Goal: Find specific page/section: Find specific page/section

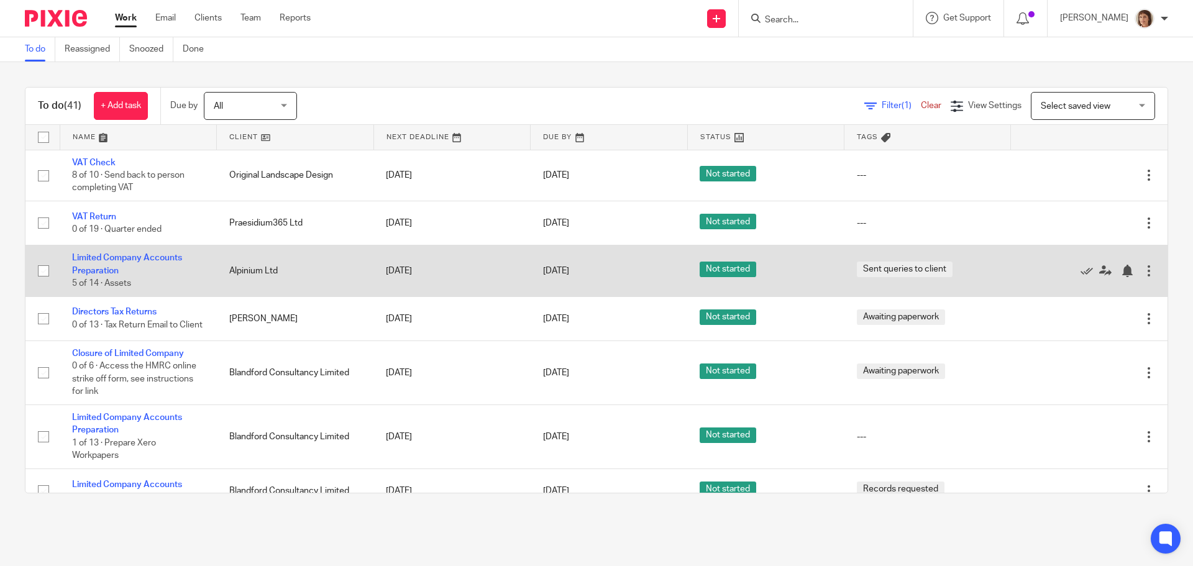
scroll to position [62, 0]
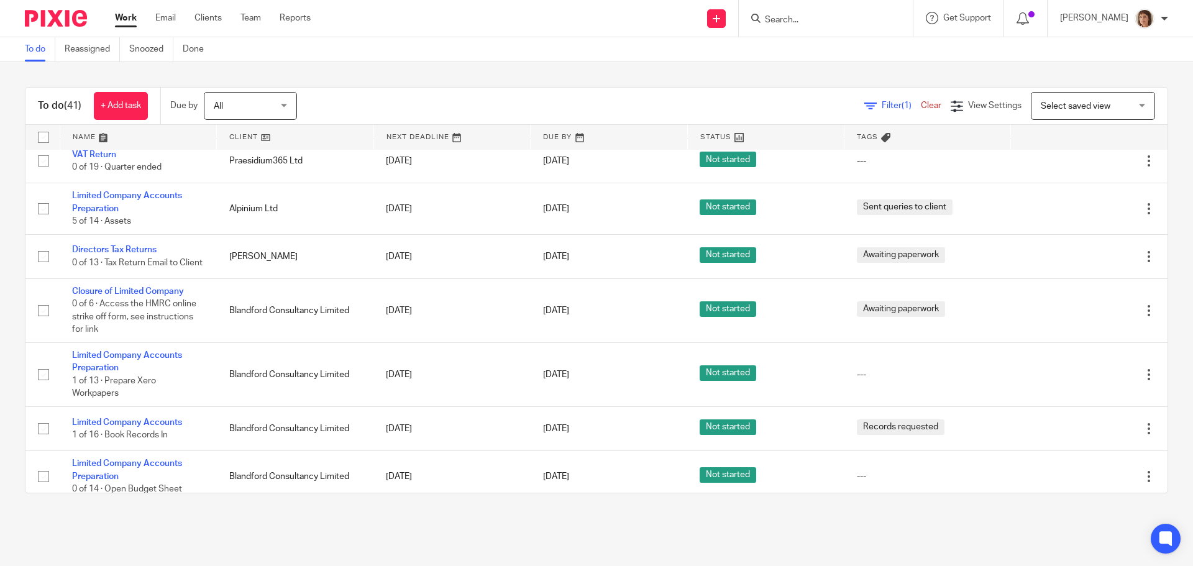
drag, startPoint x: 790, startPoint y: 16, endPoint x: 783, endPoint y: 19, distance: 7.5
click at [788, 17] on input "Search" at bounding box center [820, 20] width 112 height 11
type input "beetrue"
click at [855, 52] on link at bounding box center [866, 58] width 210 height 39
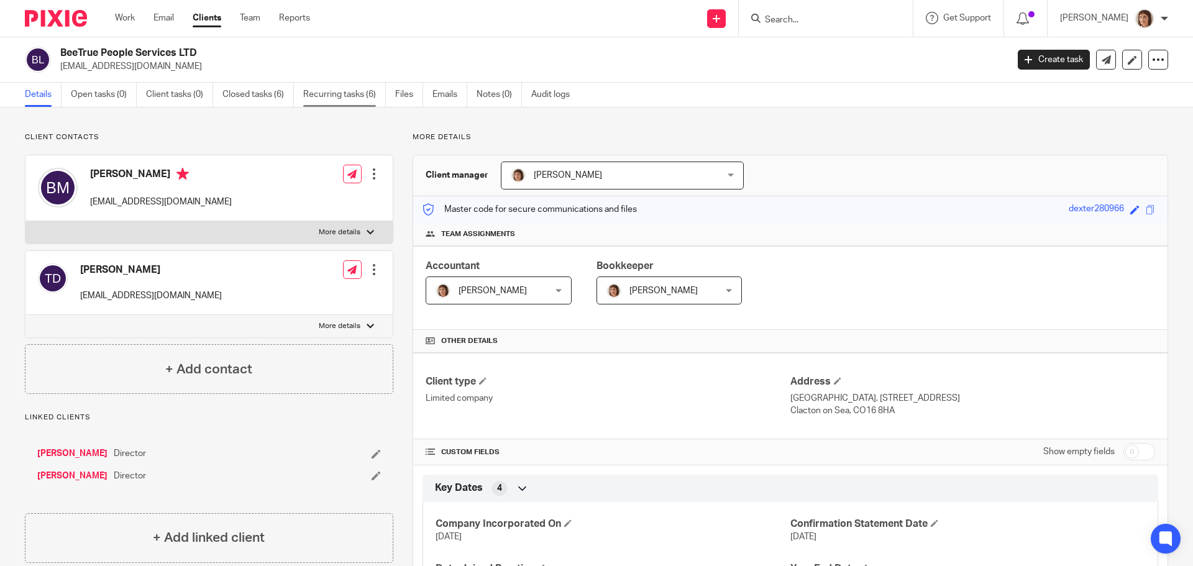
click at [345, 97] on link "Recurring tasks (6)" at bounding box center [344, 95] width 83 height 24
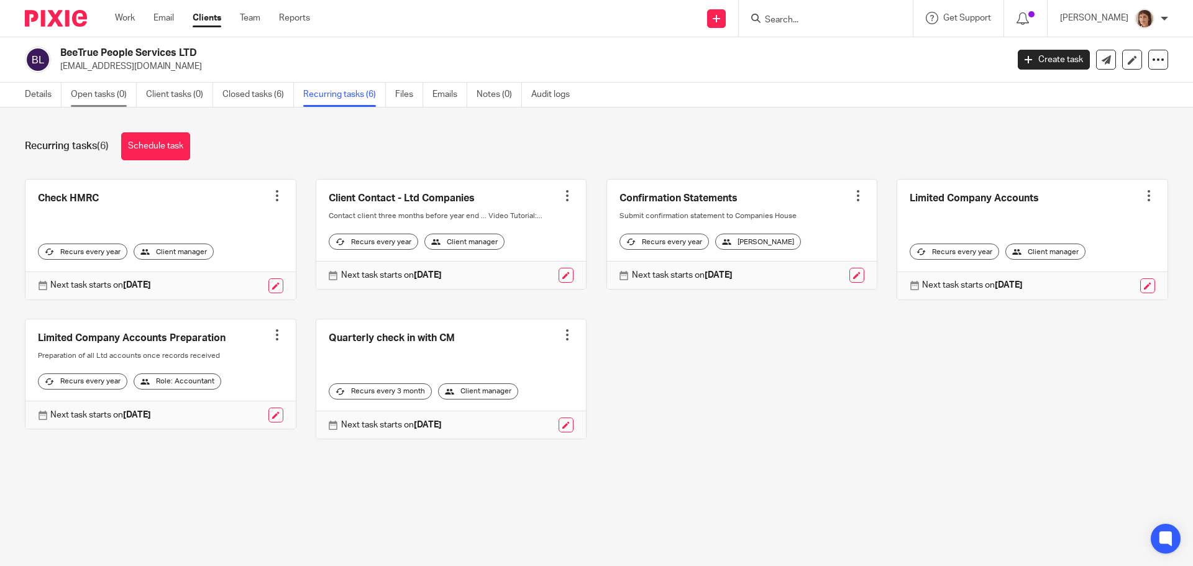
click at [103, 95] on link "Open tasks (0)" at bounding box center [104, 95] width 66 height 24
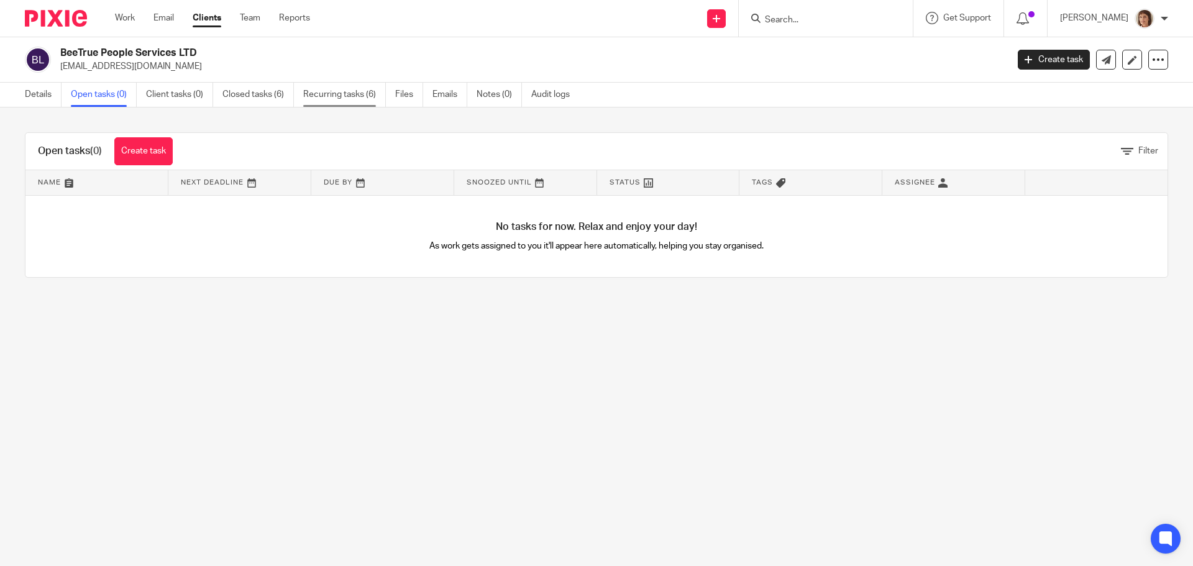
click at [359, 96] on link "Recurring tasks (6)" at bounding box center [344, 95] width 83 height 24
